Goal: Check status: Check status

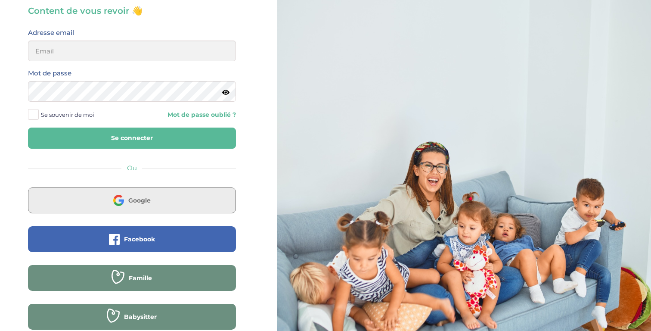
scroll to position [73, 0]
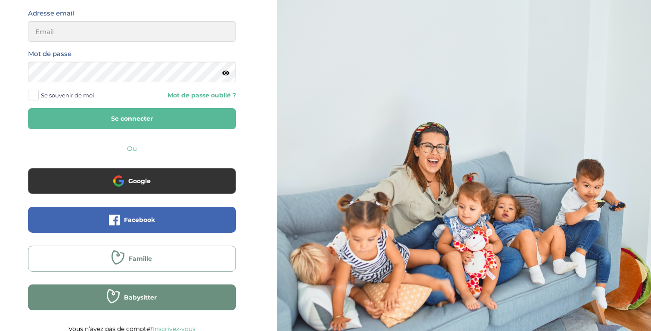
click at [161, 262] on button "Famille" at bounding box center [132, 258] width 208 height 26
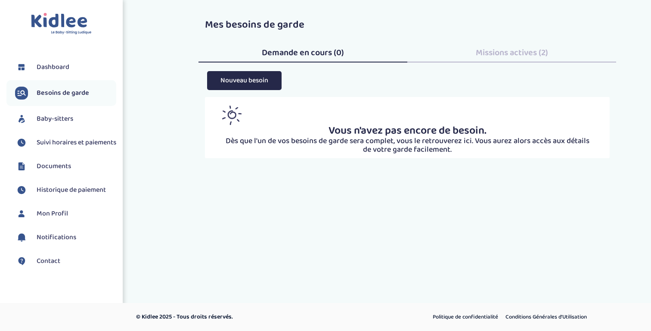
click at [55, 148] on span "Suivi horaires et paiements" at bounding box center [77, 142] width 80 height 10
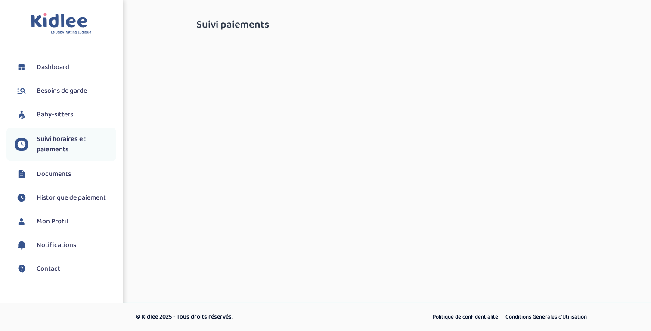
select select "septembre 2025"
